Goal: Information Seeking & Learning: Compare options

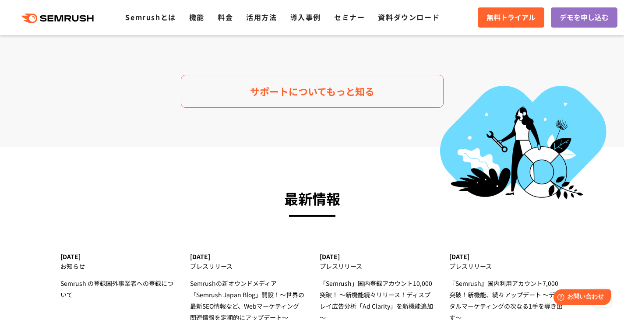
scroll to position [2630, 0]
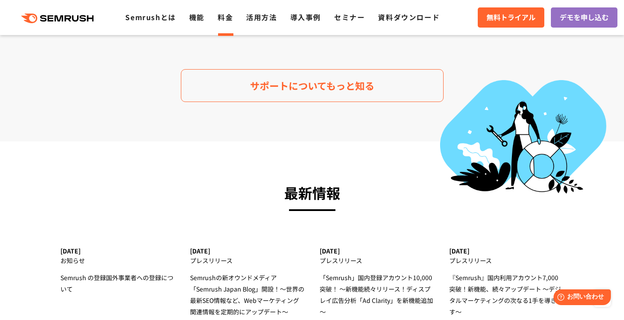
click at [226, 17] on link "料金" at bounding box center [224, 17] width 15 height 11
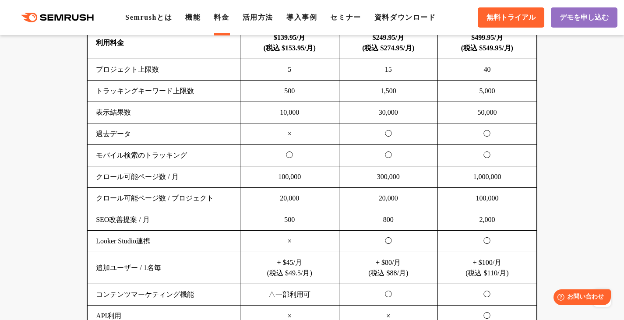
scroll to position [578, 0]
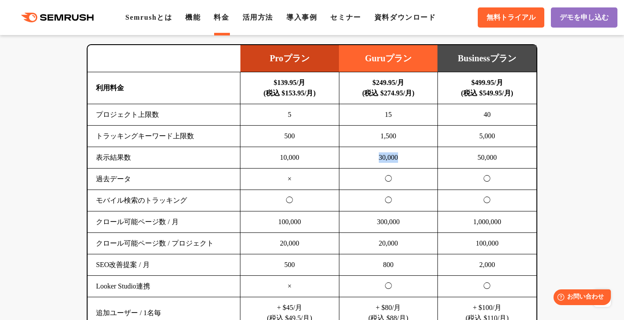
drag, startPoint x: 378, startPoint y: 158, endPoint x: 423, endPoint y: 163, distance: 45.4
click at [423, 163] on td "30,000" at bounding box center [388, 157] width 98 height 21
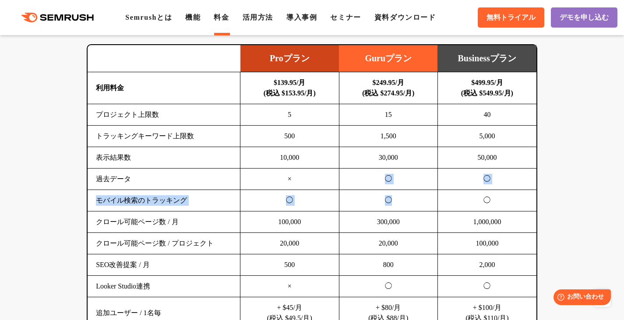
drag, startPoint x: 385, startPoint y: 180, endPoint x: 389, endPoint y: 204, distance: 24.3
click at [389, 204] on tbody "利用料金 $139.95/月 (税込 $153.95/月) $249.95/月 (税込 $274.95/月) $499.95/月 (税込 $549.95/月)…" at bounding box center [312, 222] width 449 height 300
click at [375, 221] on td "300,000" at bounding box center [388, 221] width 98 height 21
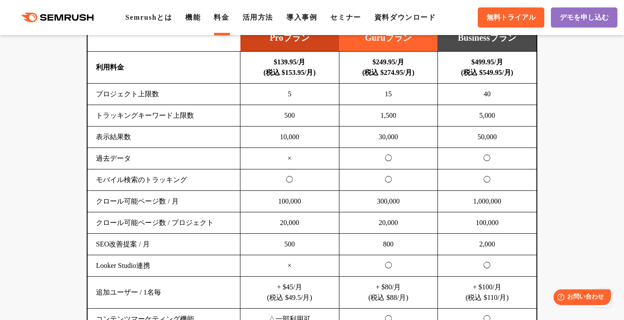
scroll to position [600, 0]
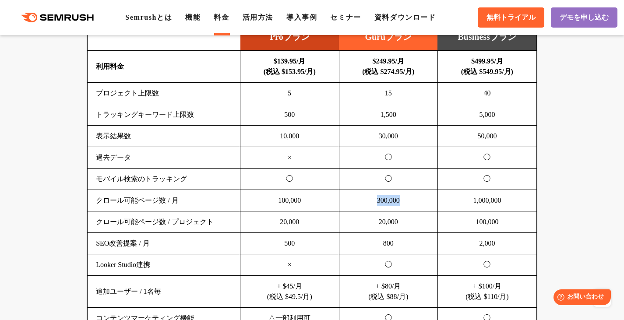
drag, startPoint x: 376, startPoint y: 199, endPoint x: 405, endPoint y: 197, distance: 28.5
click at [405, 197] on td "300,000" at bounding box center [388, 200] width 98 height 21
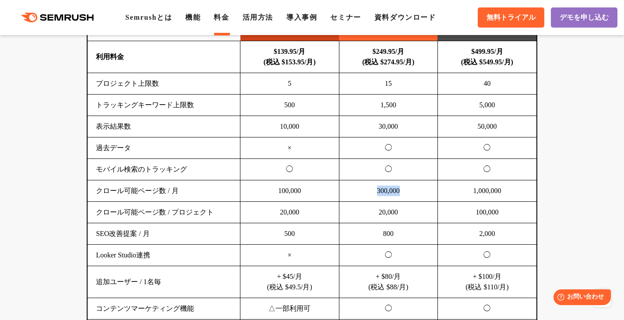
scroll to position [610, 0]
drag, startPoint x: 398, startPoint y: 213, endPoint x: 375, endPoint y: 212, distance: 23.6
click at [375, 212] on td "20,000" at bounding box center [388, 211] width 98 height 21
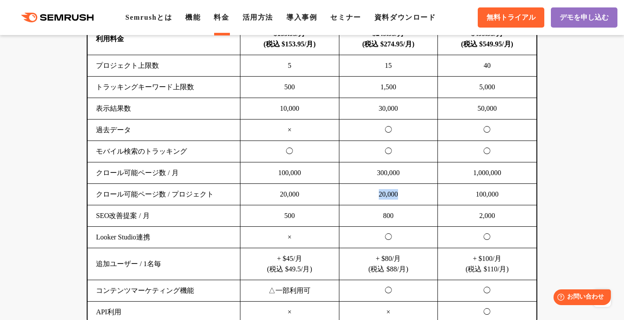
scroll to position [628, 0]
